Goal: Information Seeking & Learning: Learn about a topic

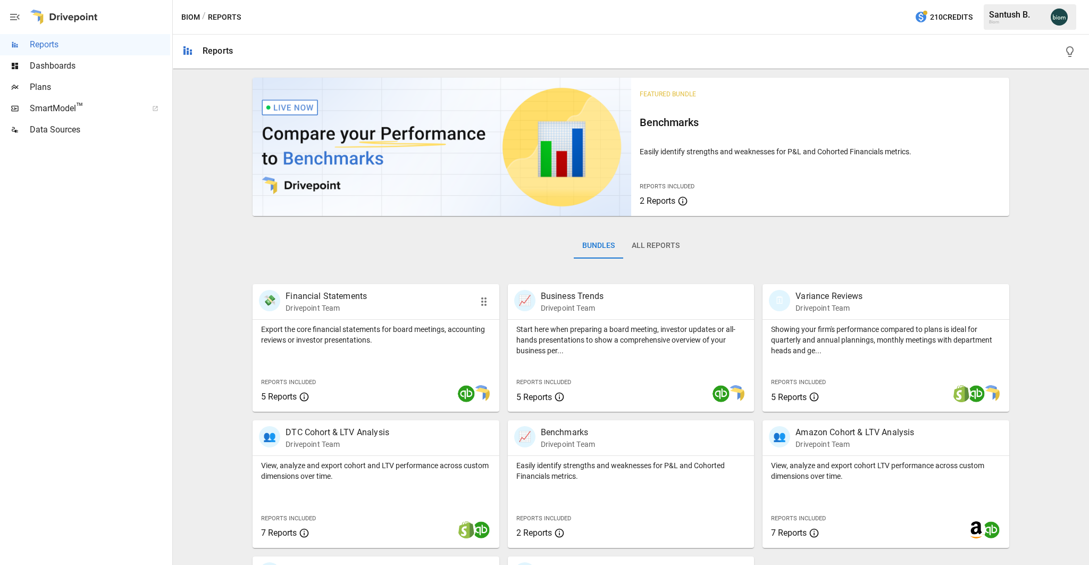
click at [443, 300] on div "💸 Financial Statements Drivepoint Team" at bounding box center [356, 301] width 195 height 23
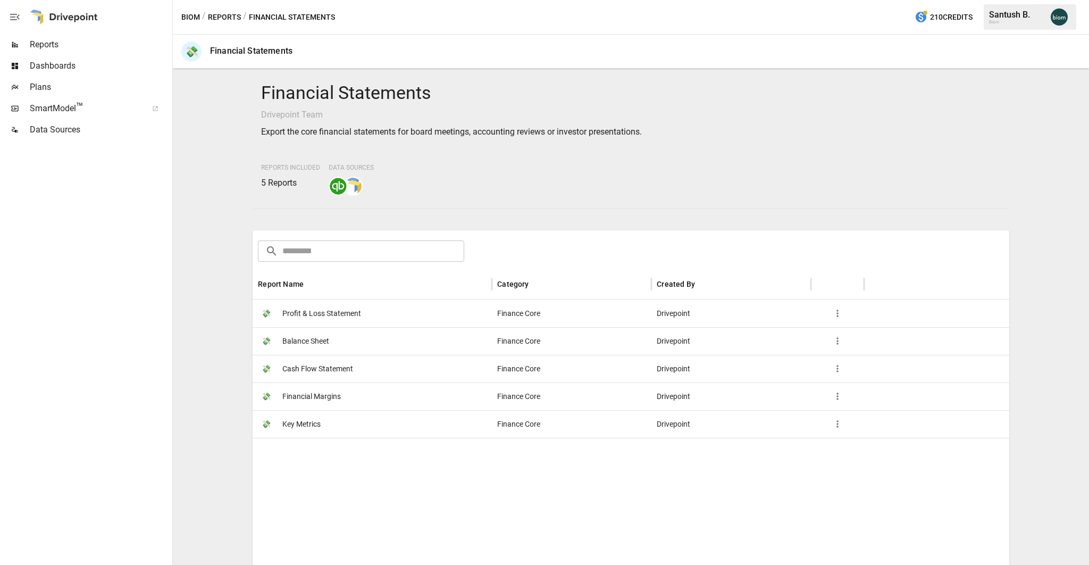
click at [94, 46] on span "Reports" at bounding box center [100, 44] width 140 height 13
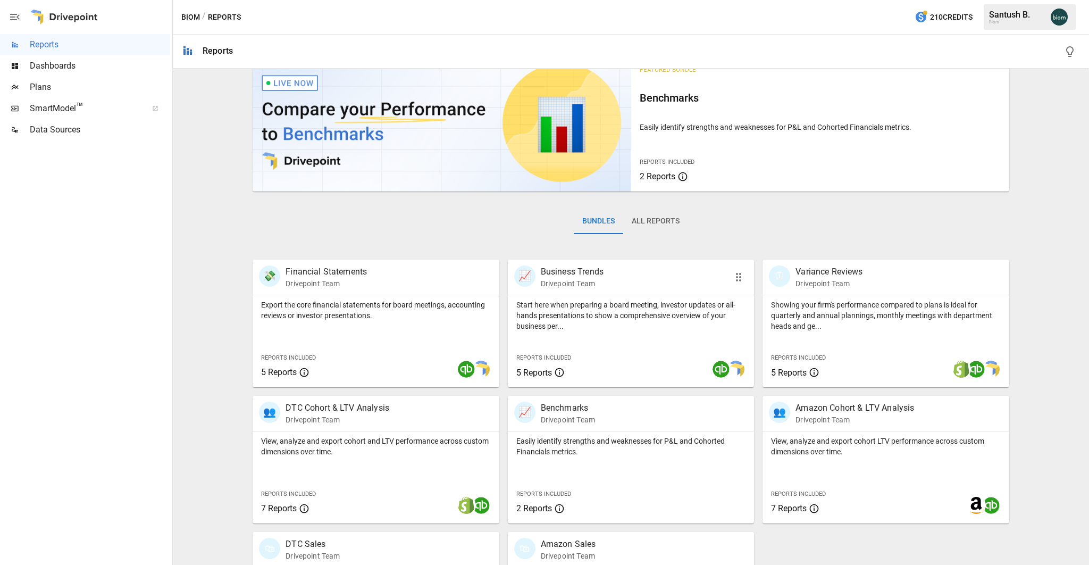
scroll to position [30, 0]
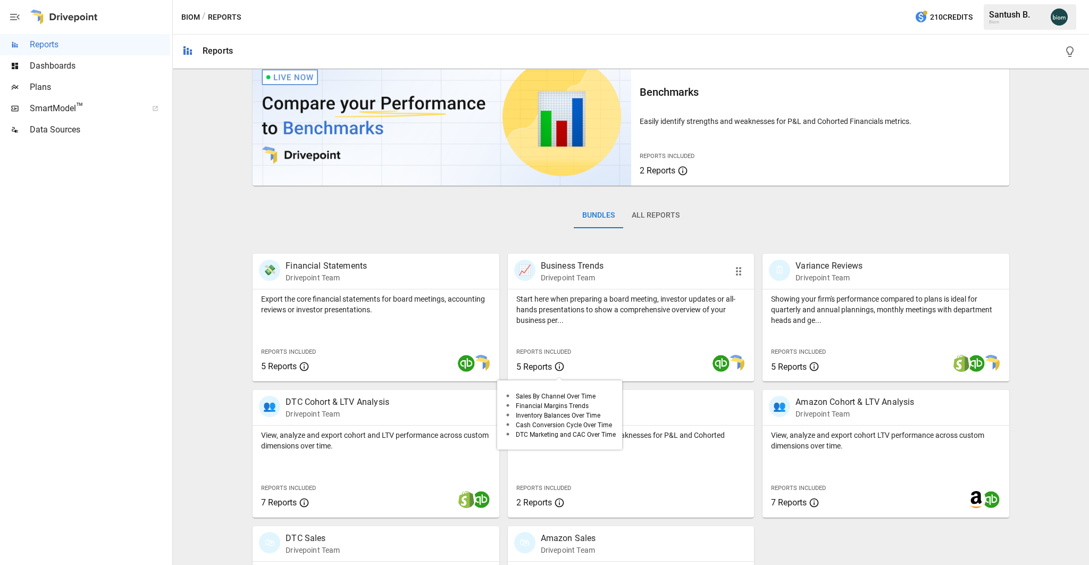
click at [562, 367] on icon at bounding box center [559, 366] width 11 height 13
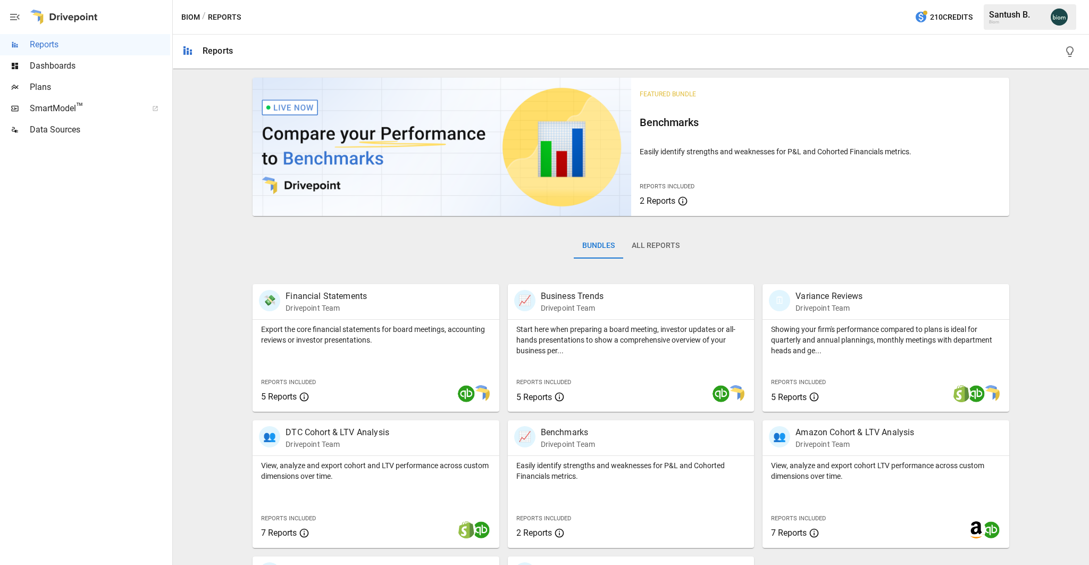
scroll to position [0, 0]
click at [654, 244] on button "All Reports" at bounding box center [655, 246] width 65 height 26
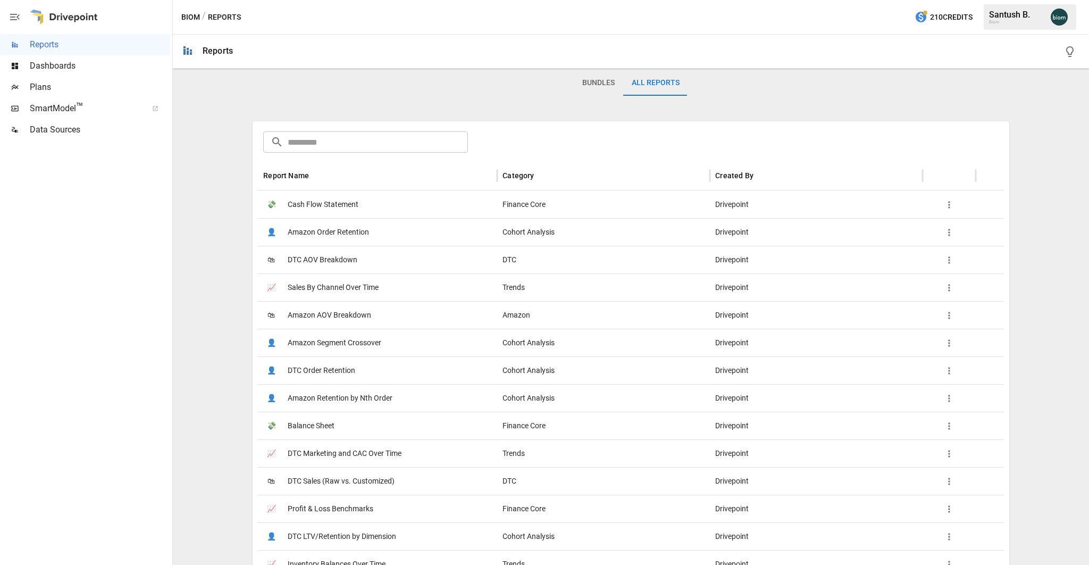
scroll to position [171, 0]
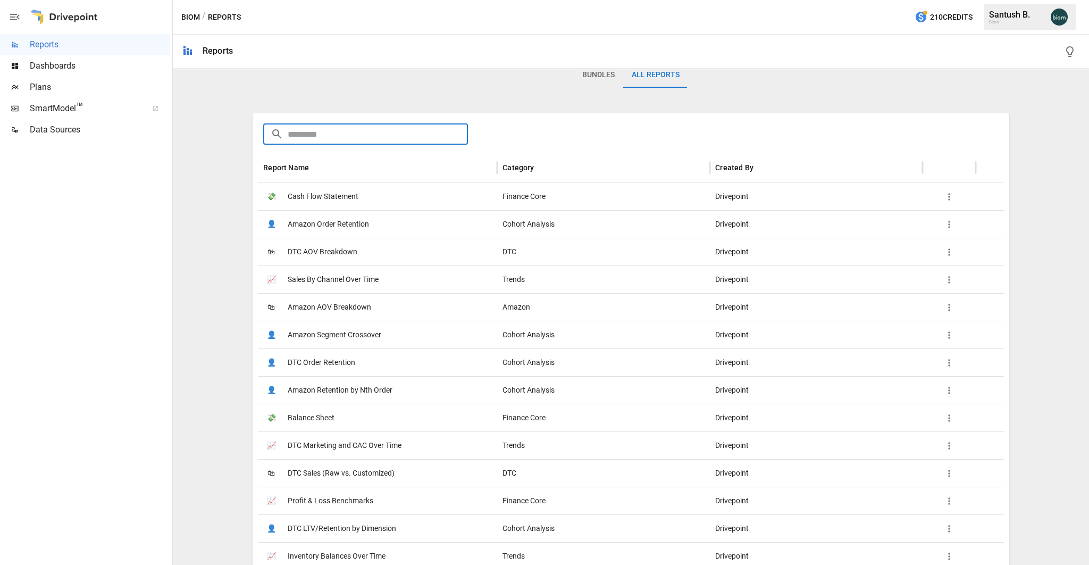
click at [341, 133] on input "text" at bounding box center [378, 133] width 180 height 21
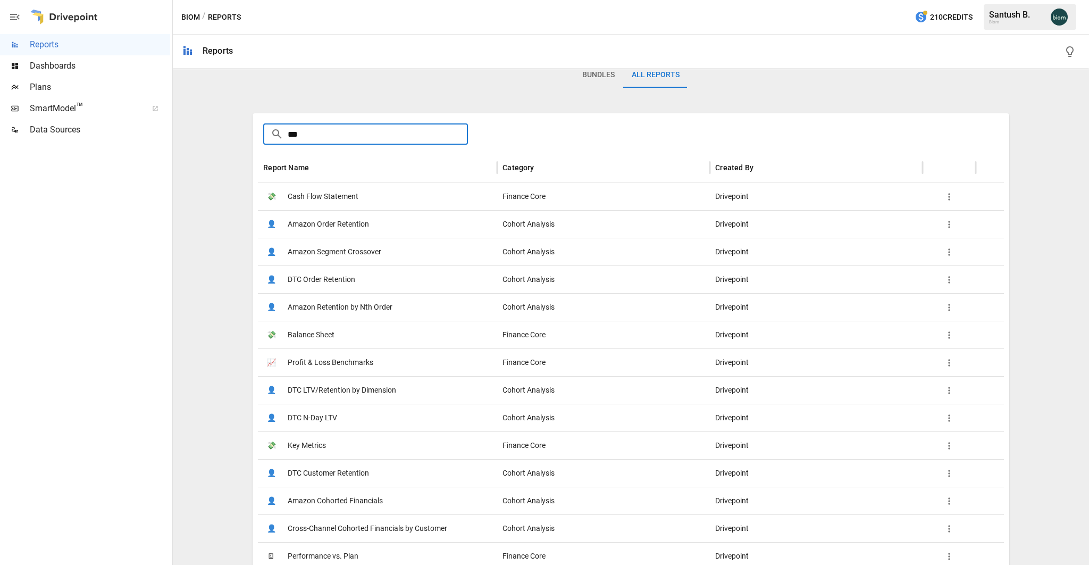
scroll to position [0, 0]
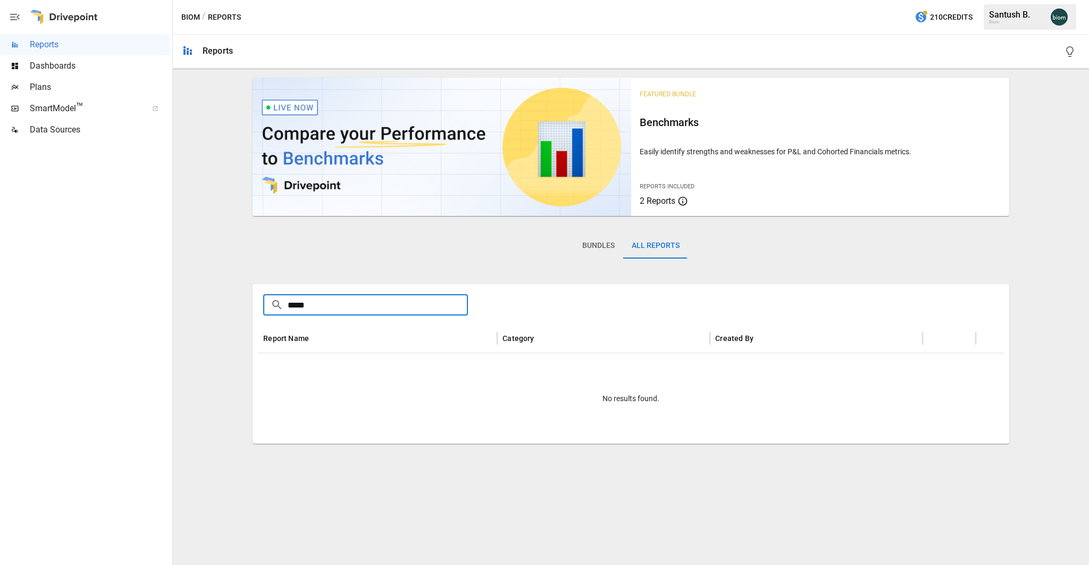
type input "******"
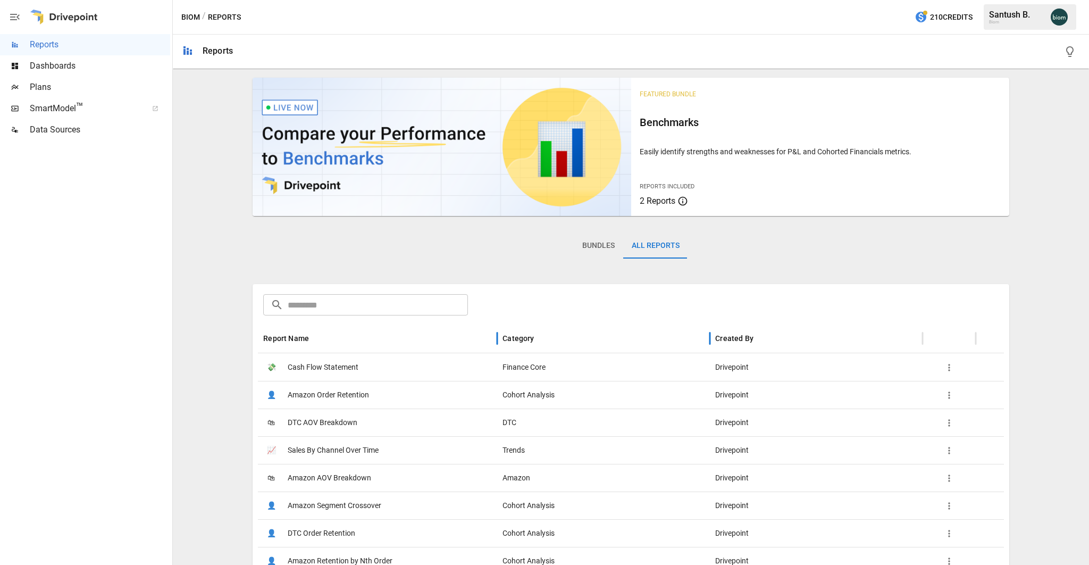
click at [529, 340] on div "Category" at bounding box center [518, 338] width 31 height 9
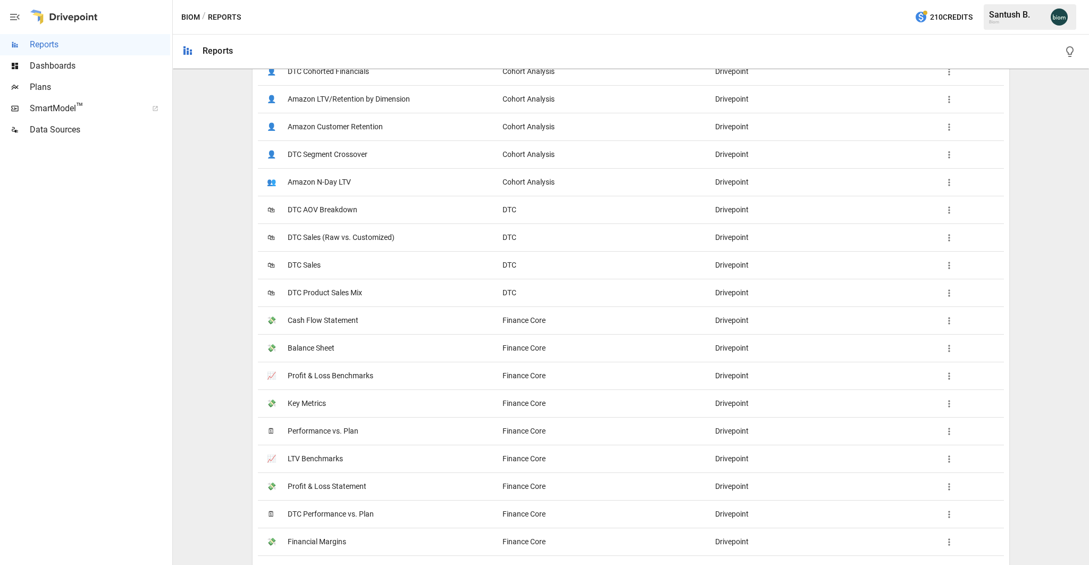
scroll to position [685, 0]
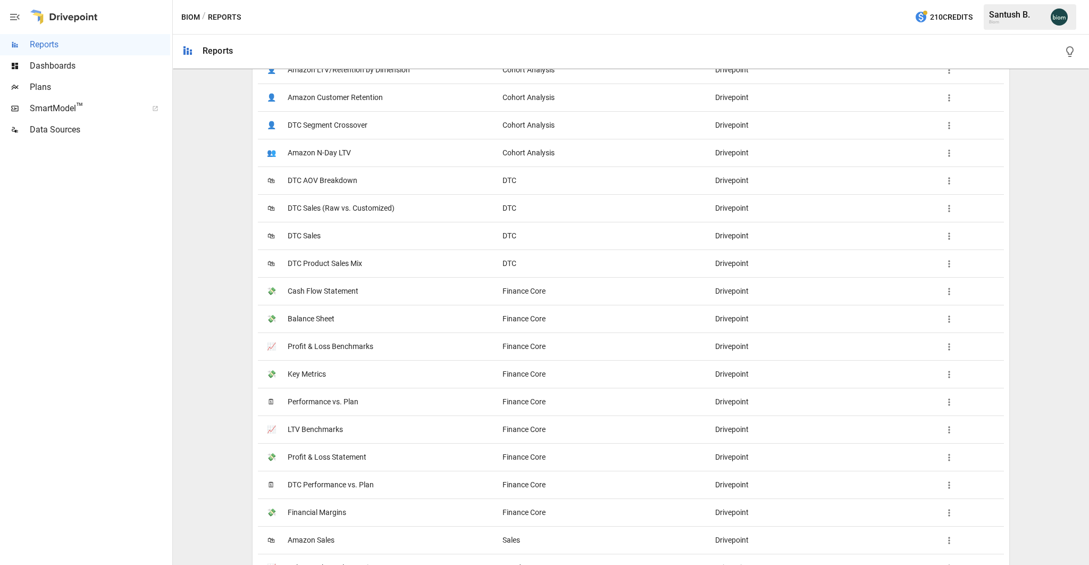
click at [316, 370] on span "Key Metrics" at bounding box center [307, 374] width 38 height 27
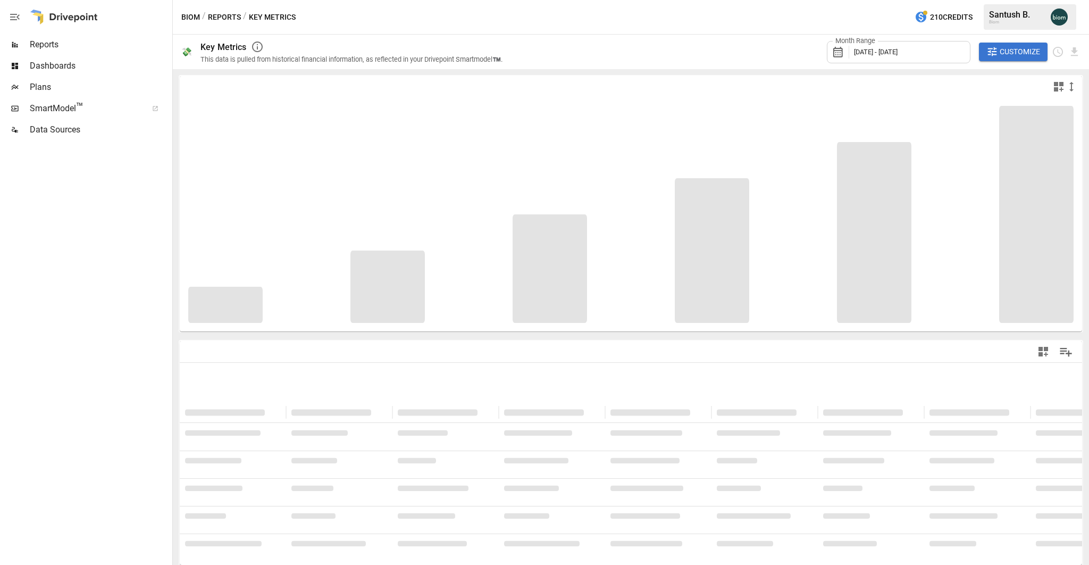
click at [898, 54] on span "[DATE] - [DATE]" at bounding box center [876, 52] width 44 height 8
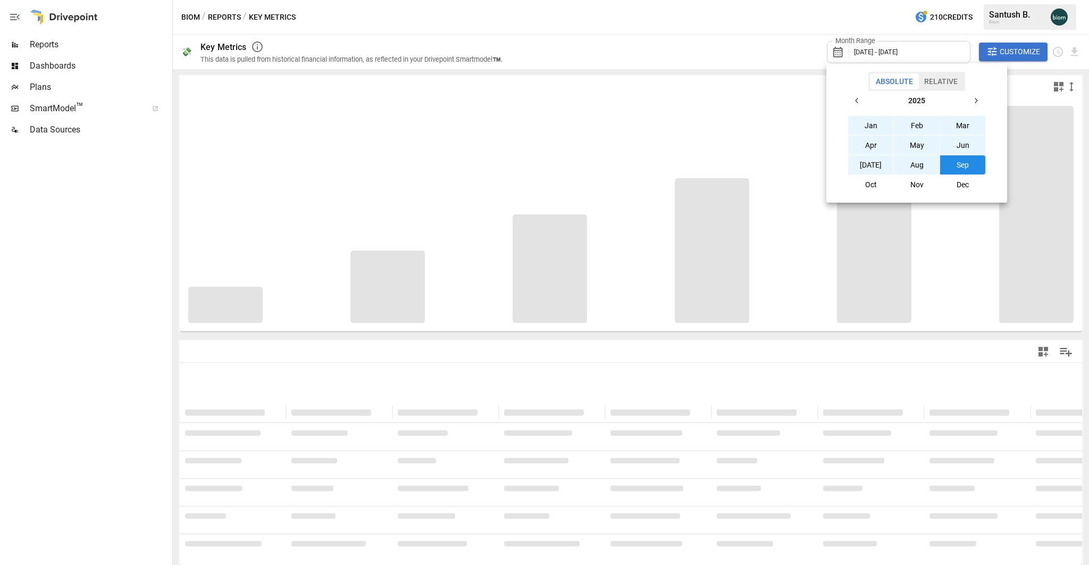
click at [904, 166] on button "Aug" at bounding box center [917, 164] width 46 height 19
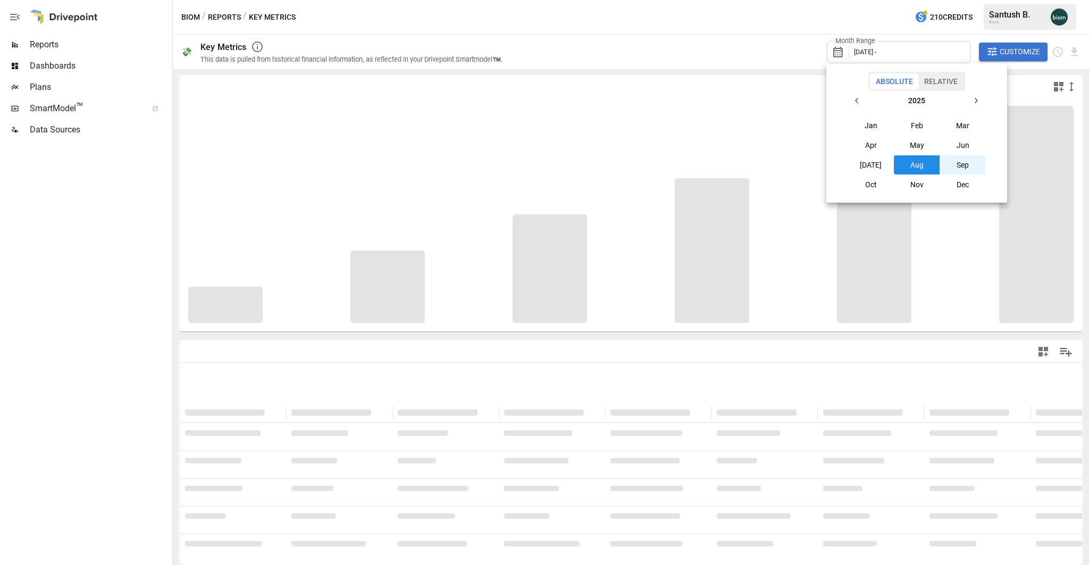
click at [967, 159] on button "Sep" at bounding box center [964, 164] width 46 height 19
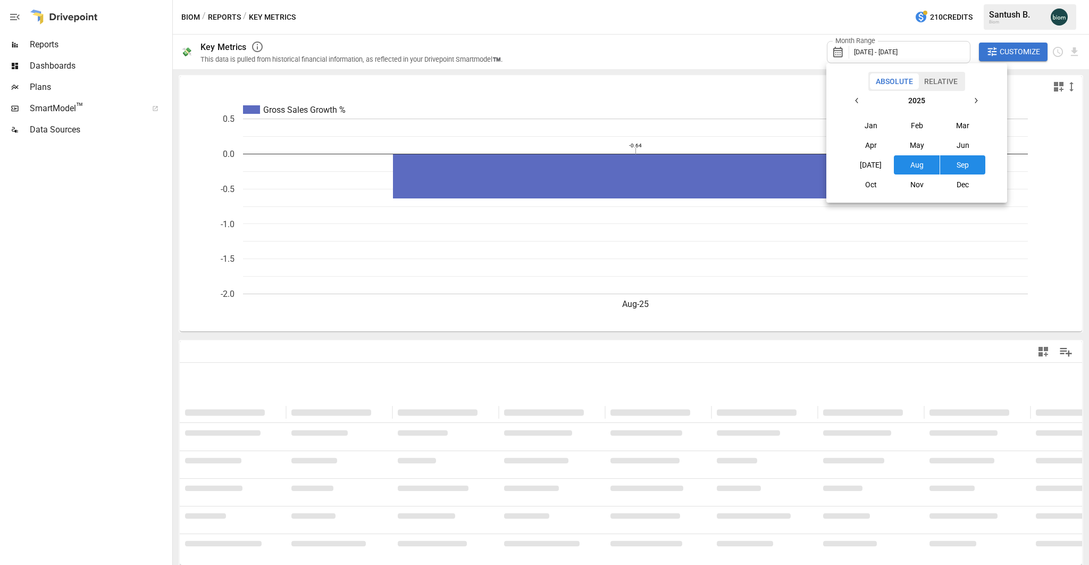
click at [805, 30] on div at bounding box center [544, 282] width 1089 height 565
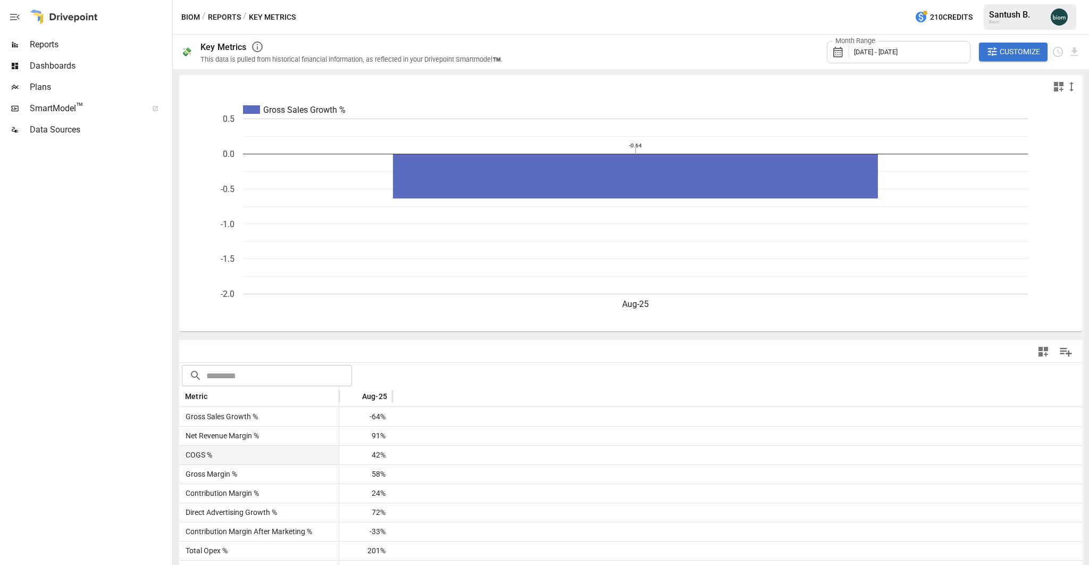
click at [206, 459] on span "COGS %" at bounding box center [196, 455] width 31 height 19
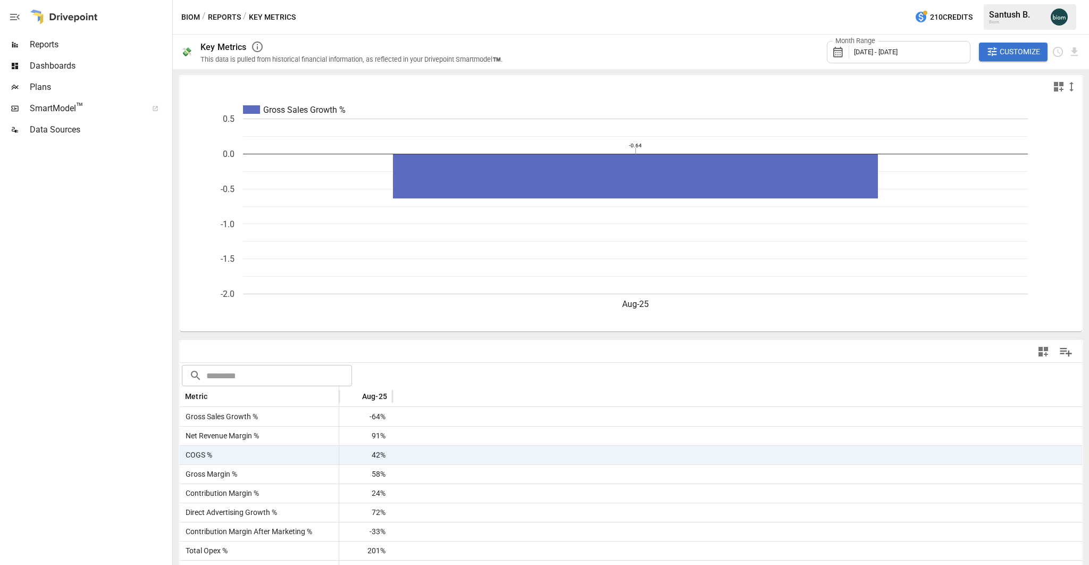
click at [223, 16] on button "Reports" at bounding box center [224, 17] width 33 height 13
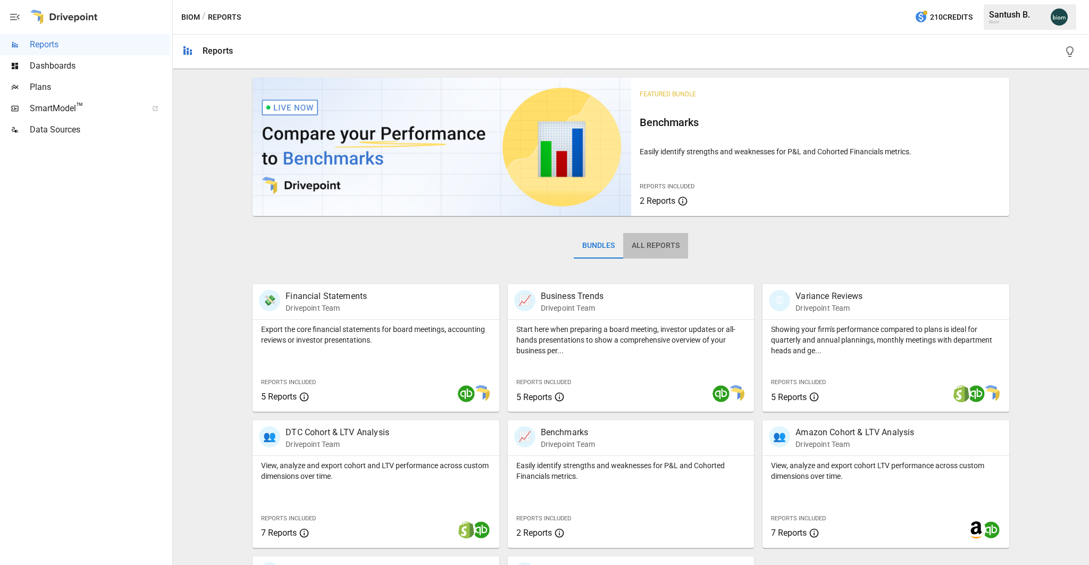
click at [655, 241] on button "All Reports" at bounding box center [655, 246] width 65 height 26
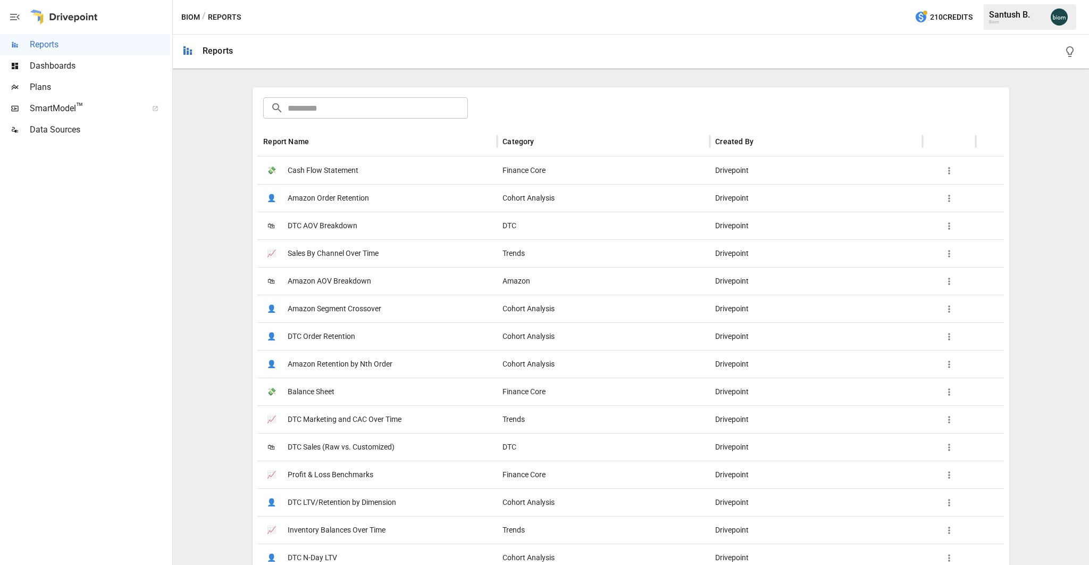
scroll to position [259, 0]
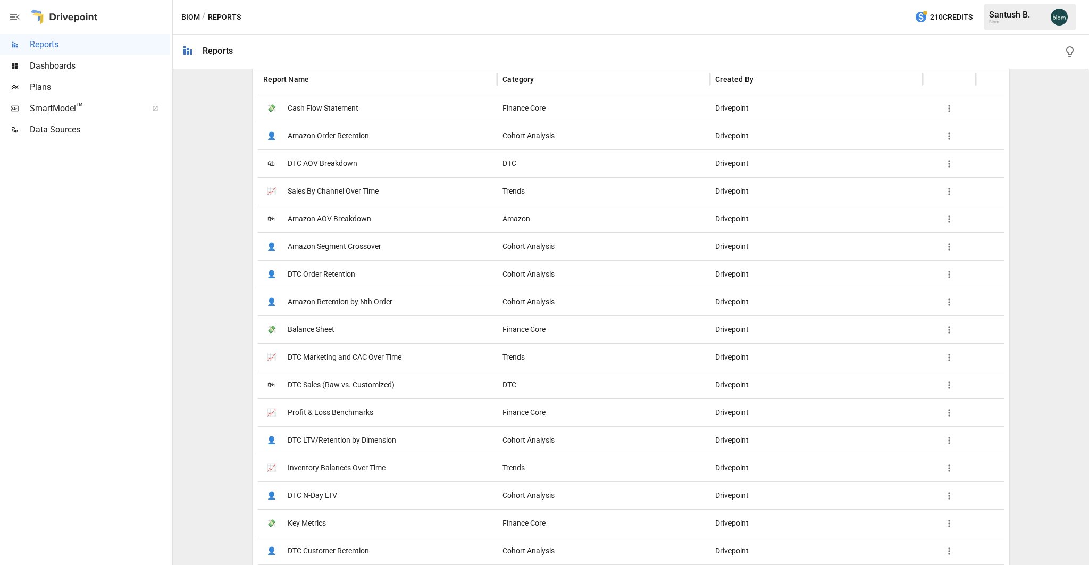
click at [360, 114] on div "💸 Cash Flow Statement" at bounding box center [377, 108] width 239 height 28
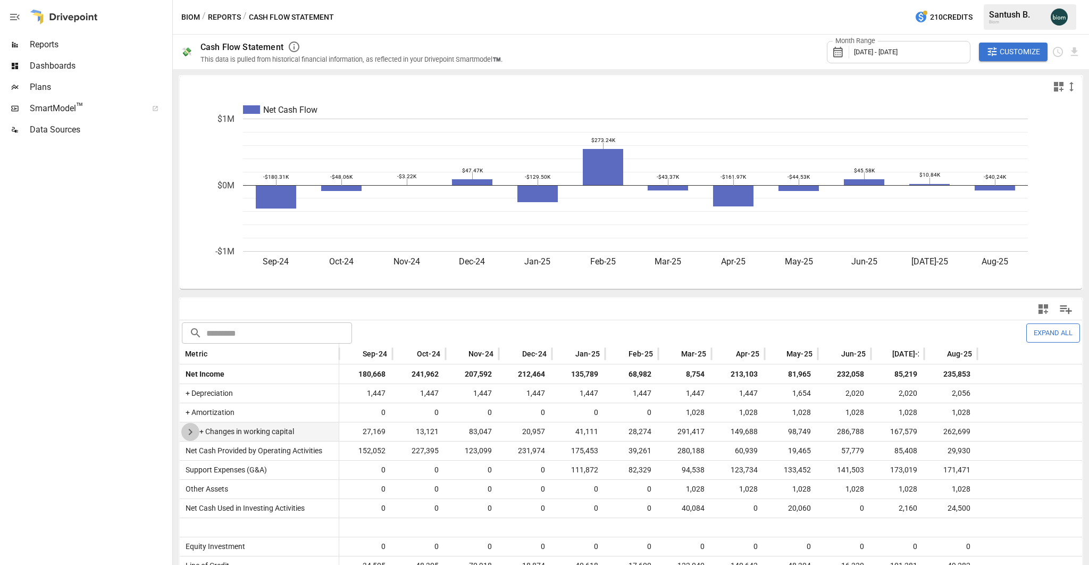
click at [193, 434] on icon "button" at bounding box center [190, 432] width 13 height 13
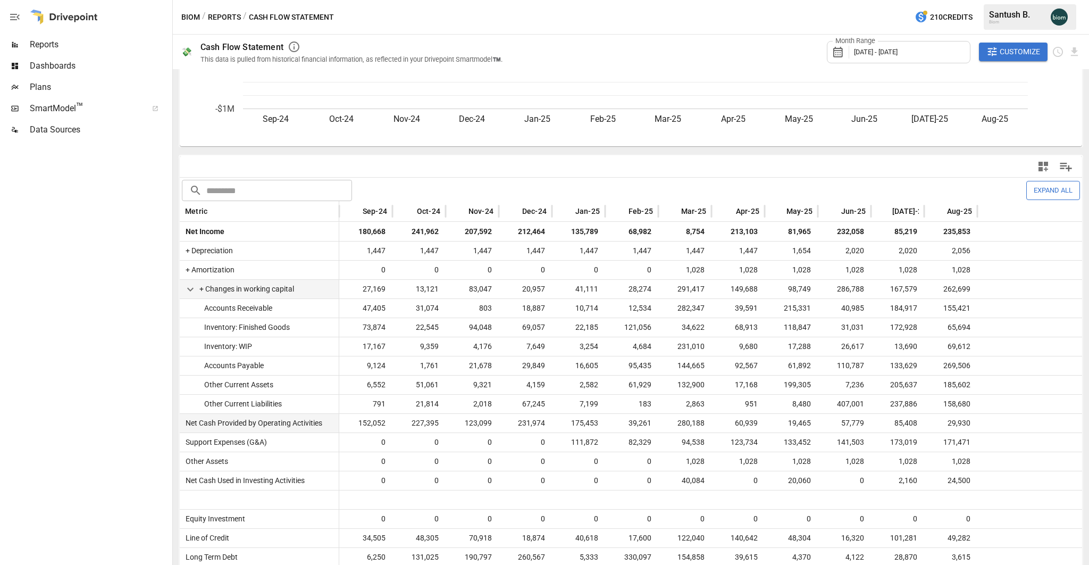
scroll to position [149, 0]
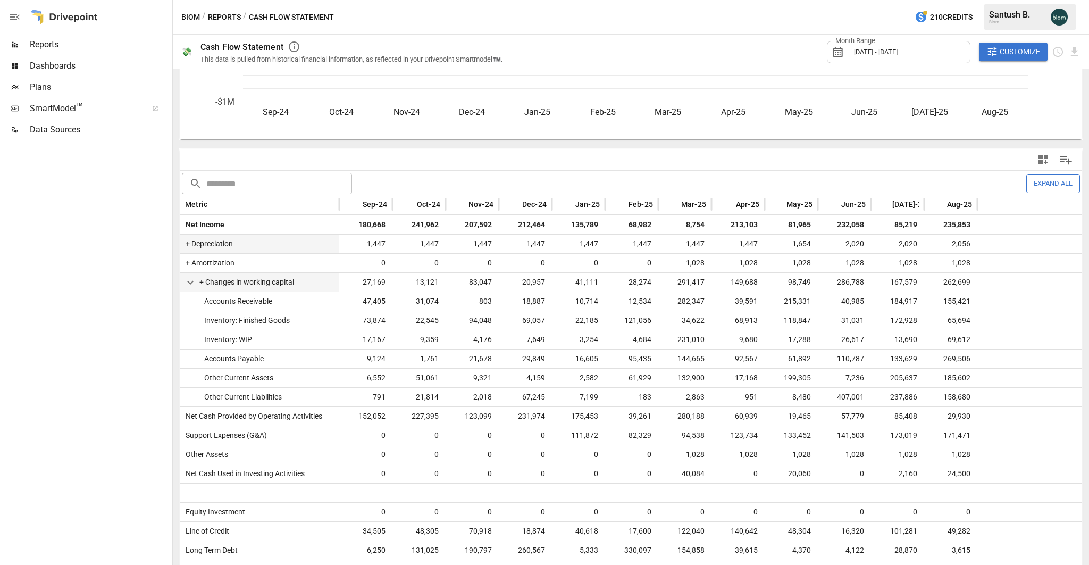
click at [189, 247] on span "+ Depreciation" at bounding box center [207, 244] width 52 height 19
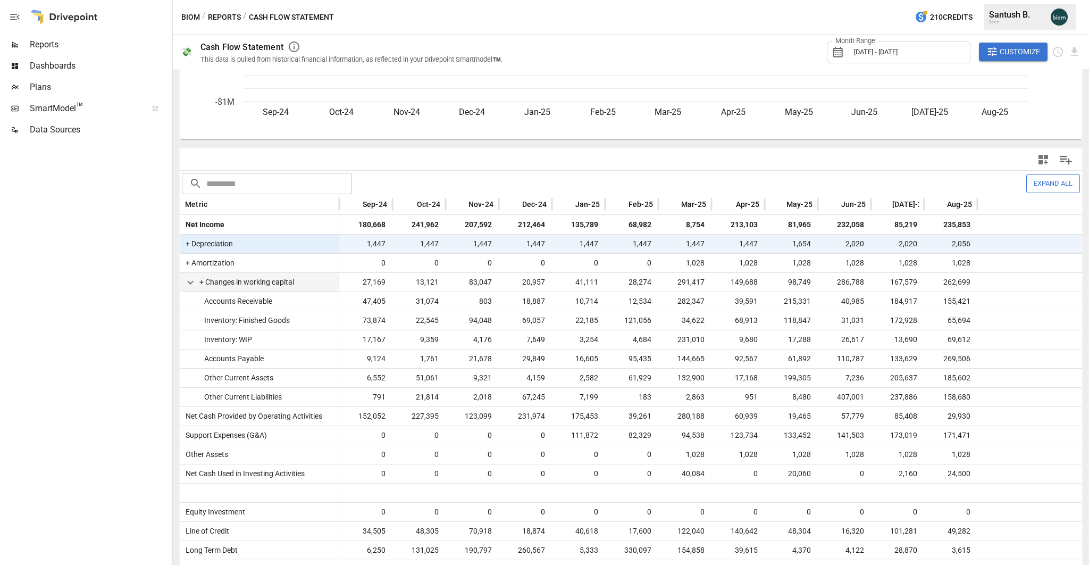
scroll to position [151, 0]
click at [190, 242] on span "+ Depreciation" at bounding box center [207, 243] width 52 height 19
click at [188, 260] on span "+ Amortization" at bounding box center [207, 262] width 53 height 19
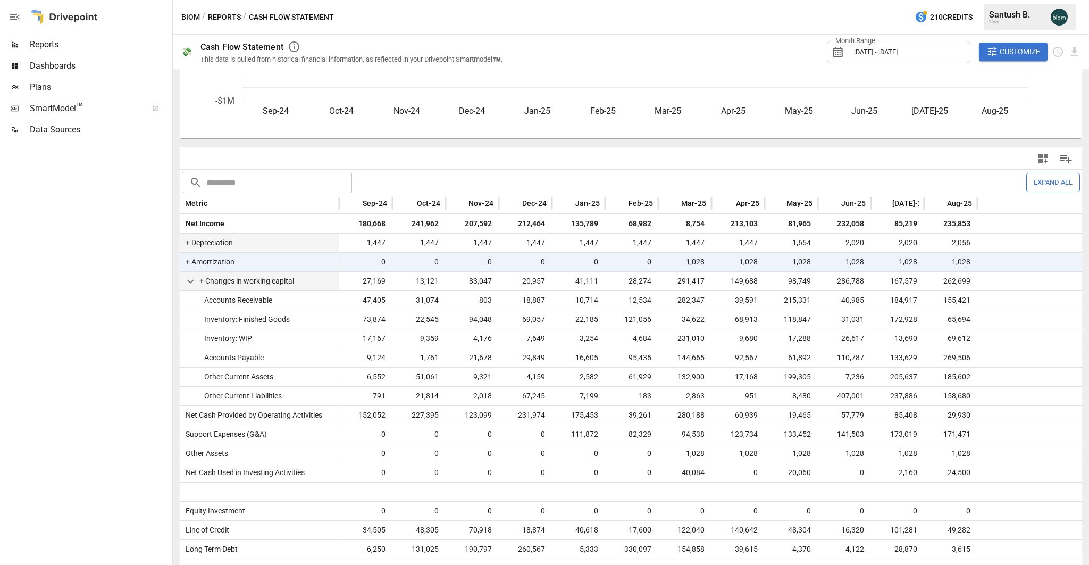
click at [185, 238] on span "+ Depreciation" at bounding box center [207, 243] width 52 height 19
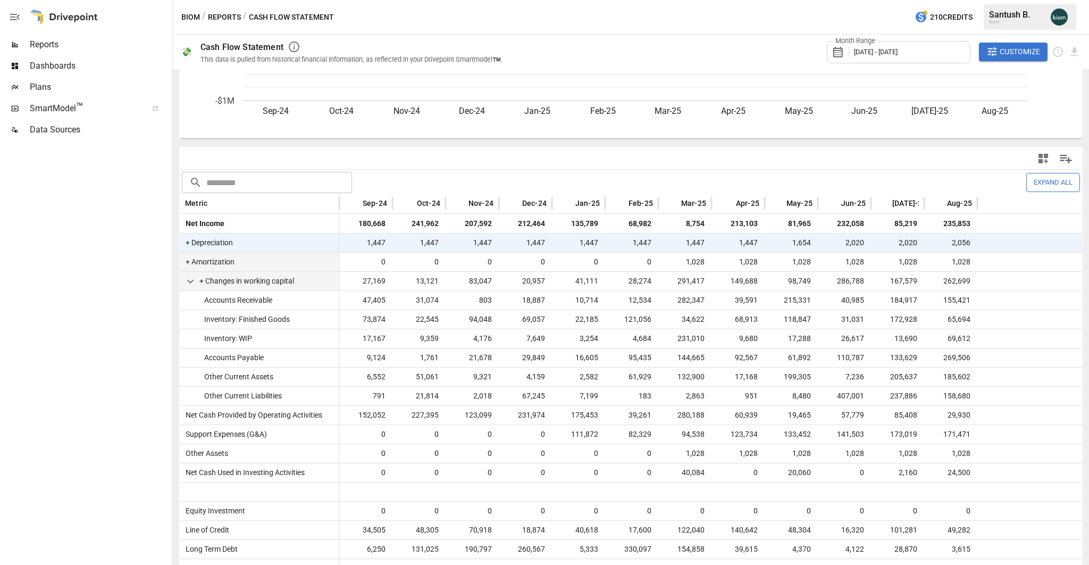
click at [189, 267] on span "+ Amortization" at bounding box center [207, 262] width 53 height 19
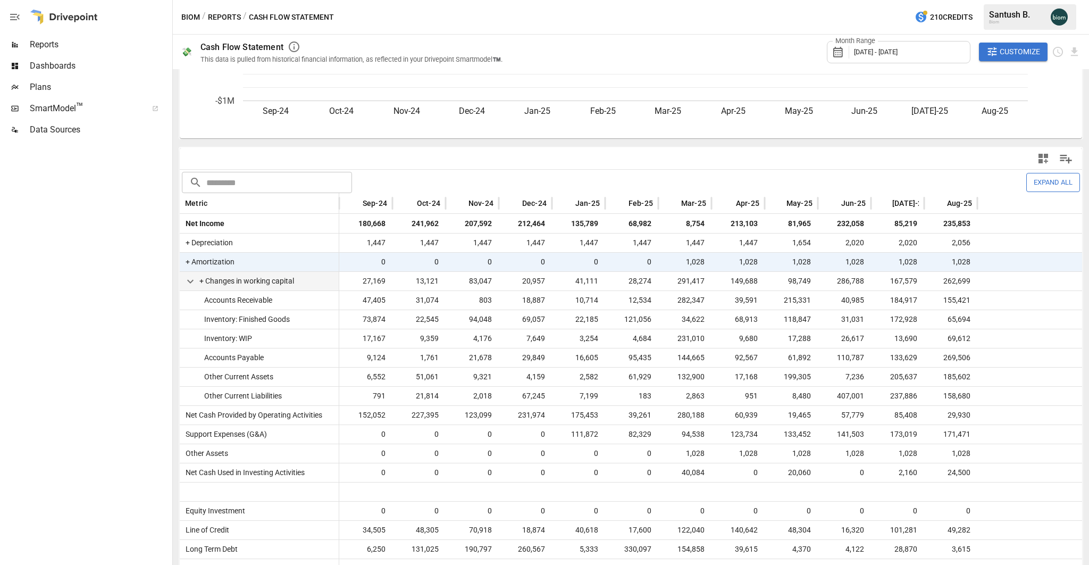
click at [200, 282] on span "+ Changes in working capital" at bounding box center [246, 281] width 95 height 19
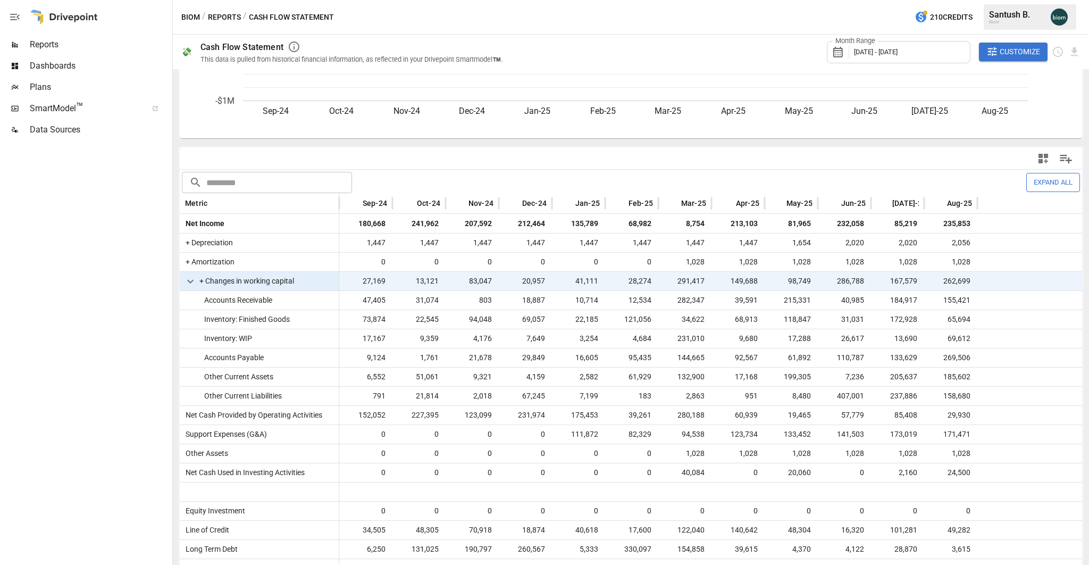
click at [204, 281] on span "+ Changes in working capital" at bounding box center [246, 281] width 95 height 19
click at [190, 281] on icon "button" at bounding box center [190, 281] width 13 height 13
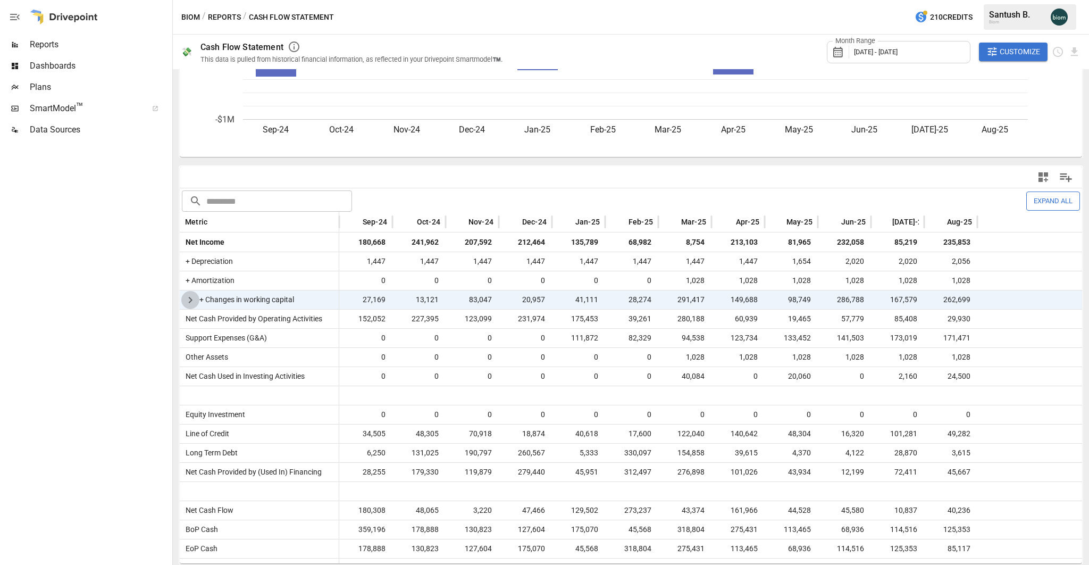
click at [189, 297] on icon "button" at bounding box center [190, 300] width 4 height 6
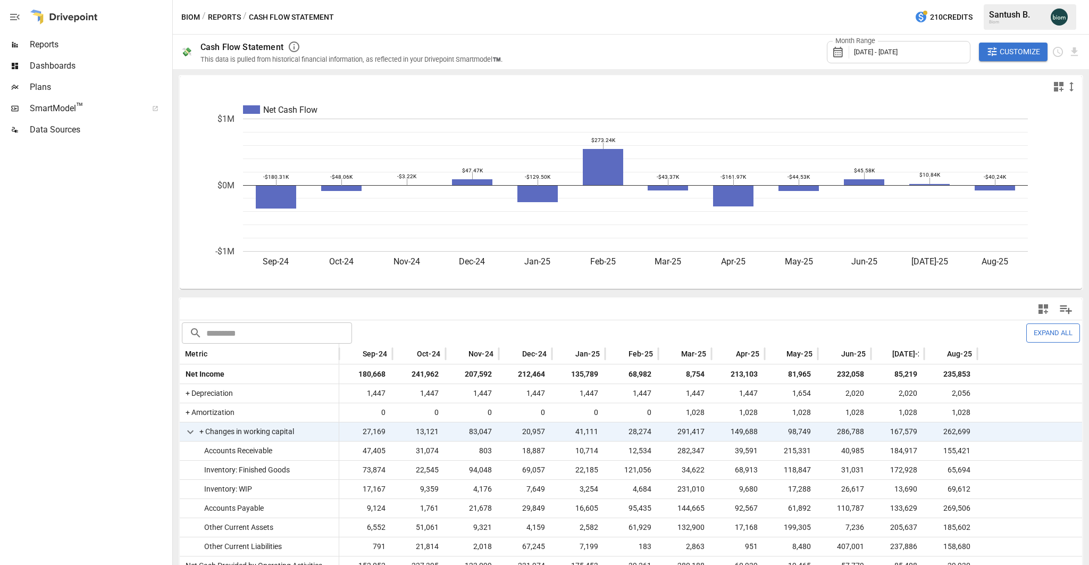
scroll to position [0, 0]
